Goal: Navigation & Orientation: Find specific page/section

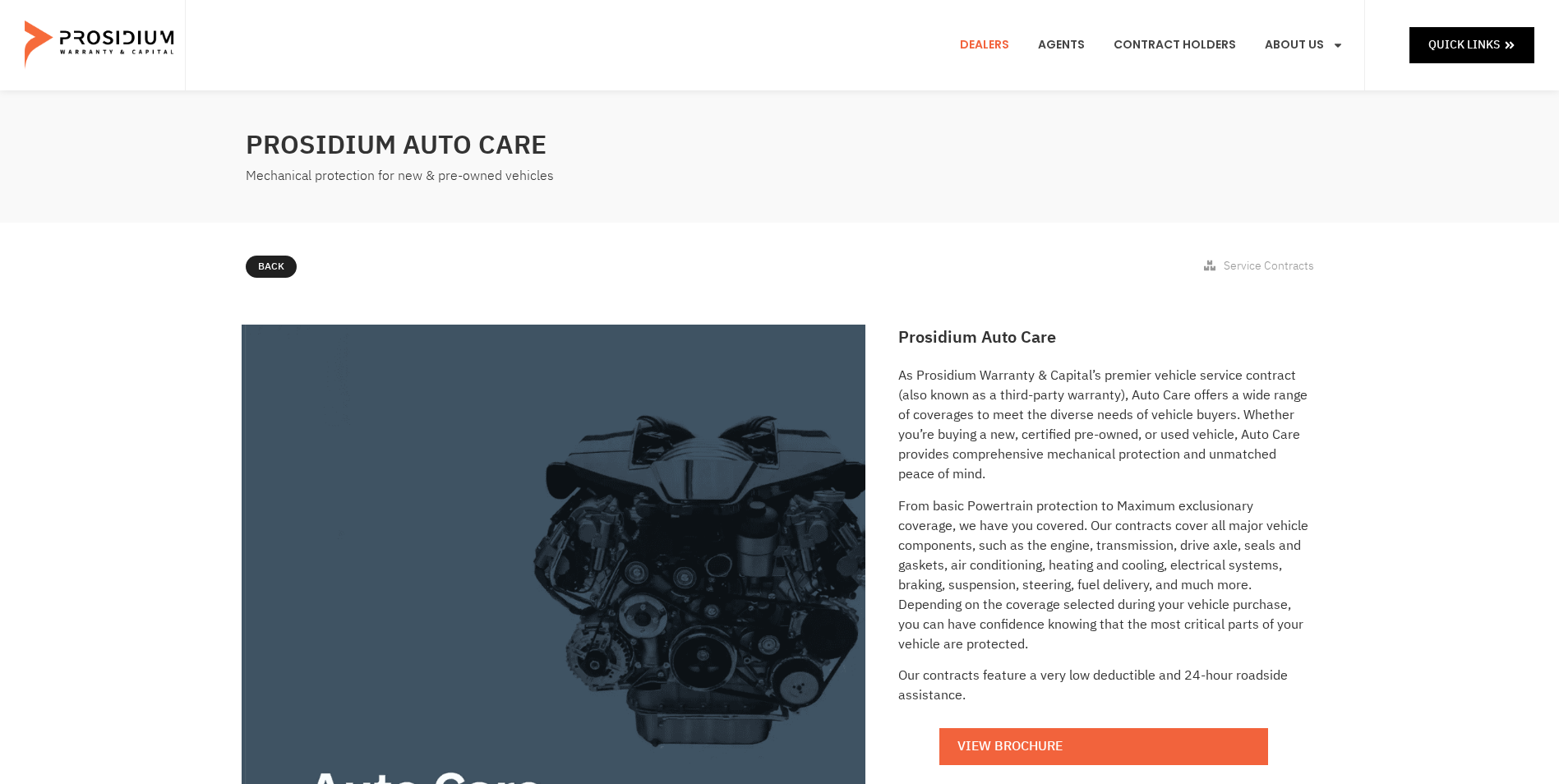
click at [1015, 47] on link "Dealers" at bounding box center [984, 45] width 74 height 60
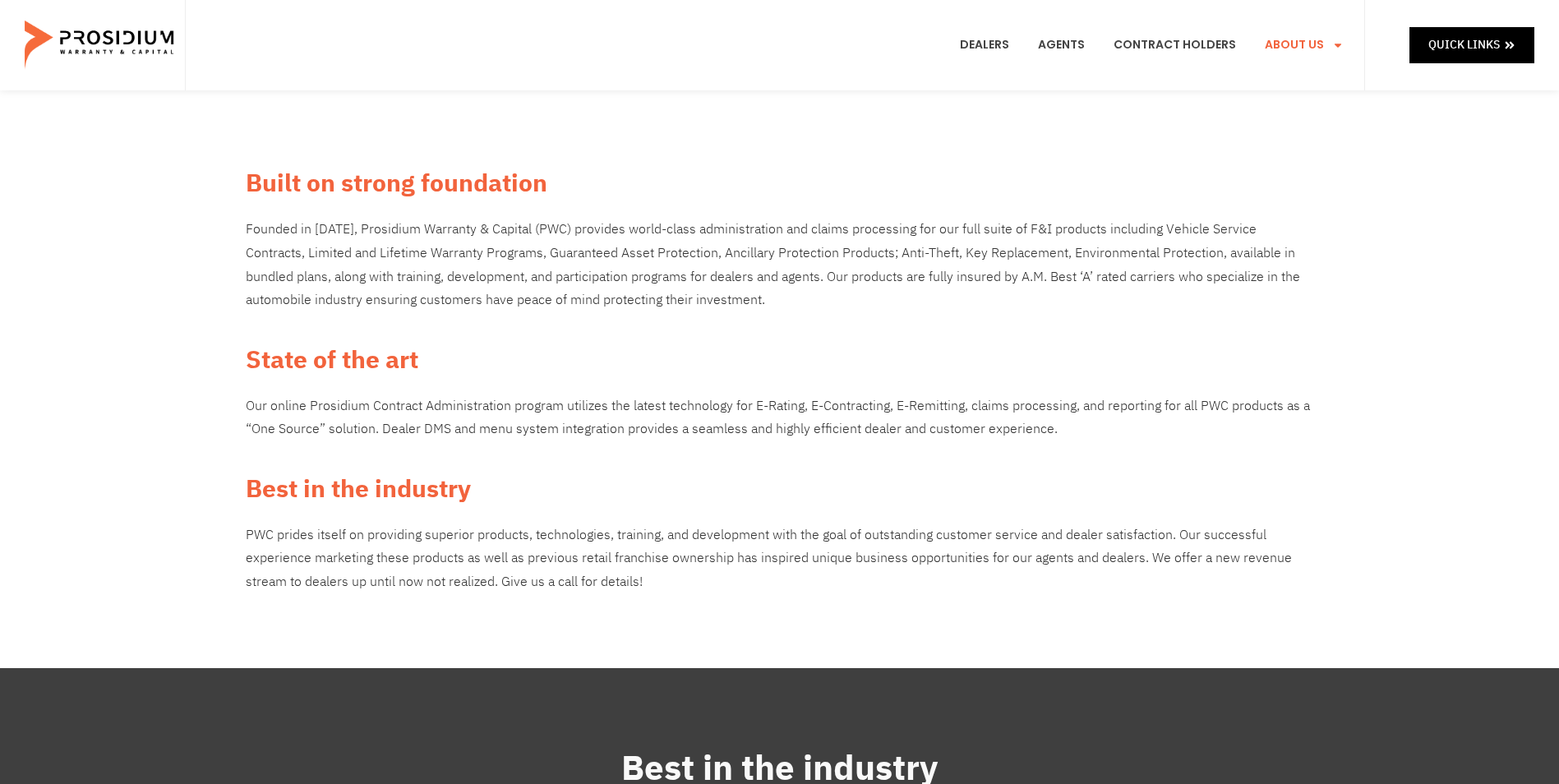
click at [1338, 46] on e-page-transition at bounding box center [779, 392] width 1559 height 784
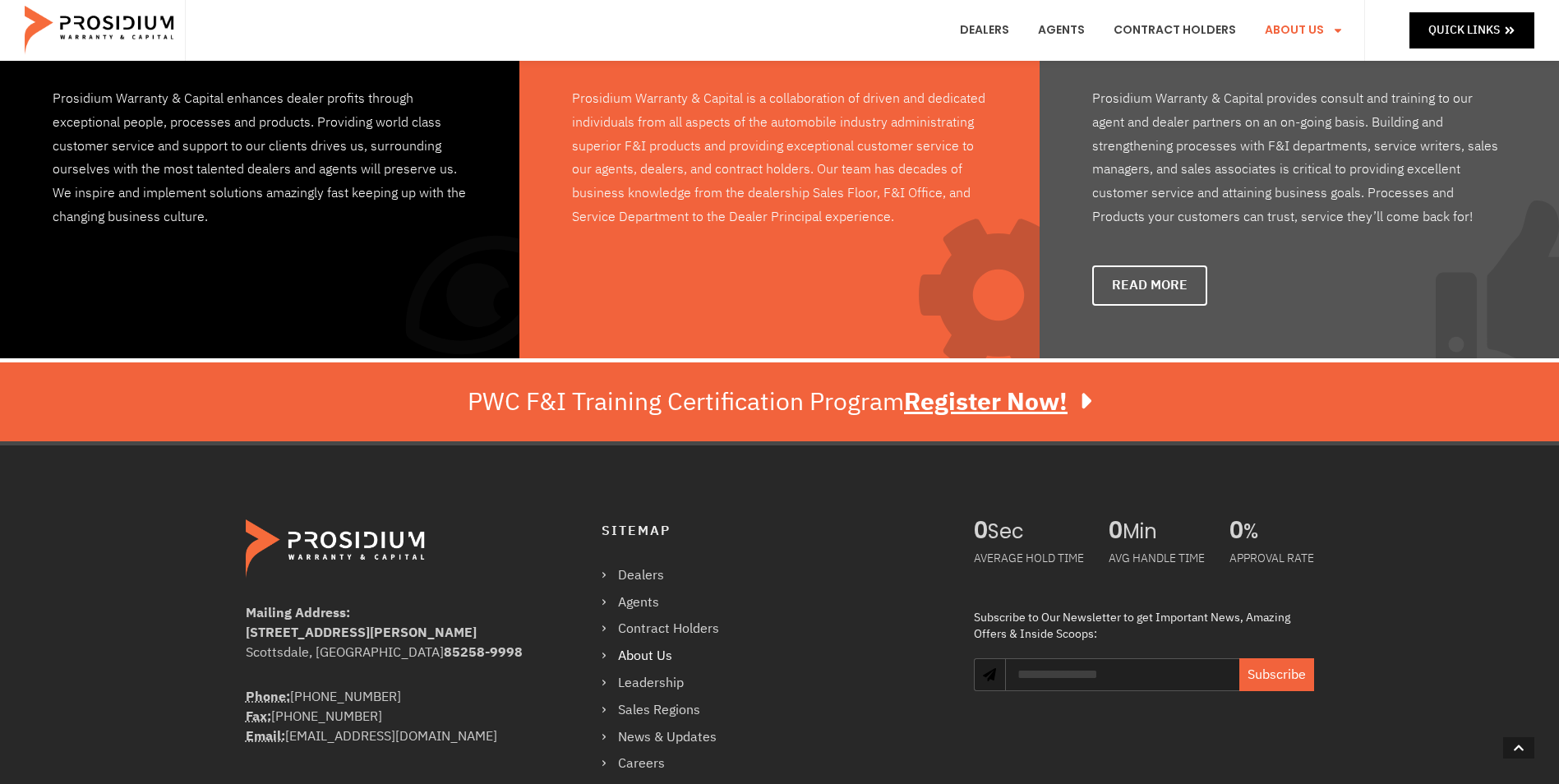
scroll to position [1247, 0]
